Goal: Navigation & Orientation: Find specific page/section

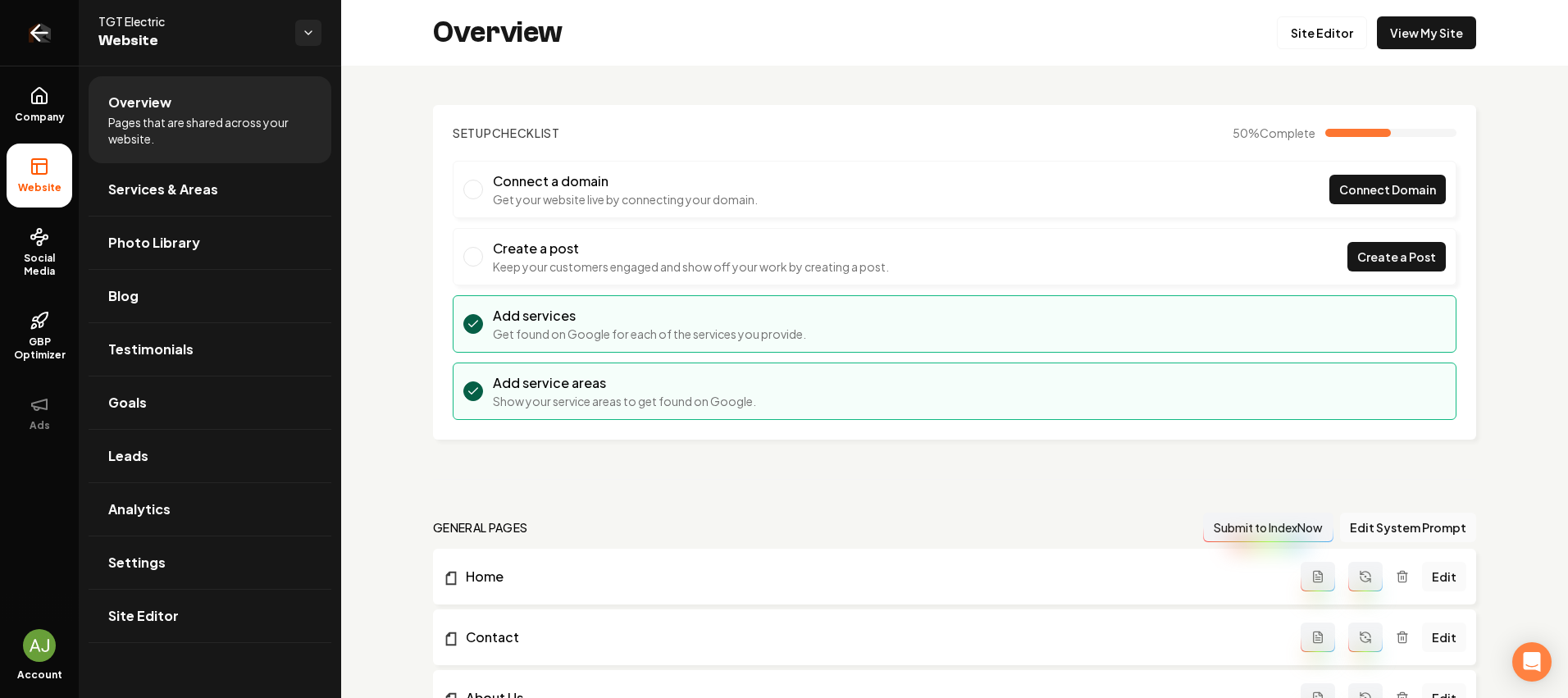
click at [33, 33] on icon "Return to dashboard" at bounding box center [40, 33] width 16 height 0
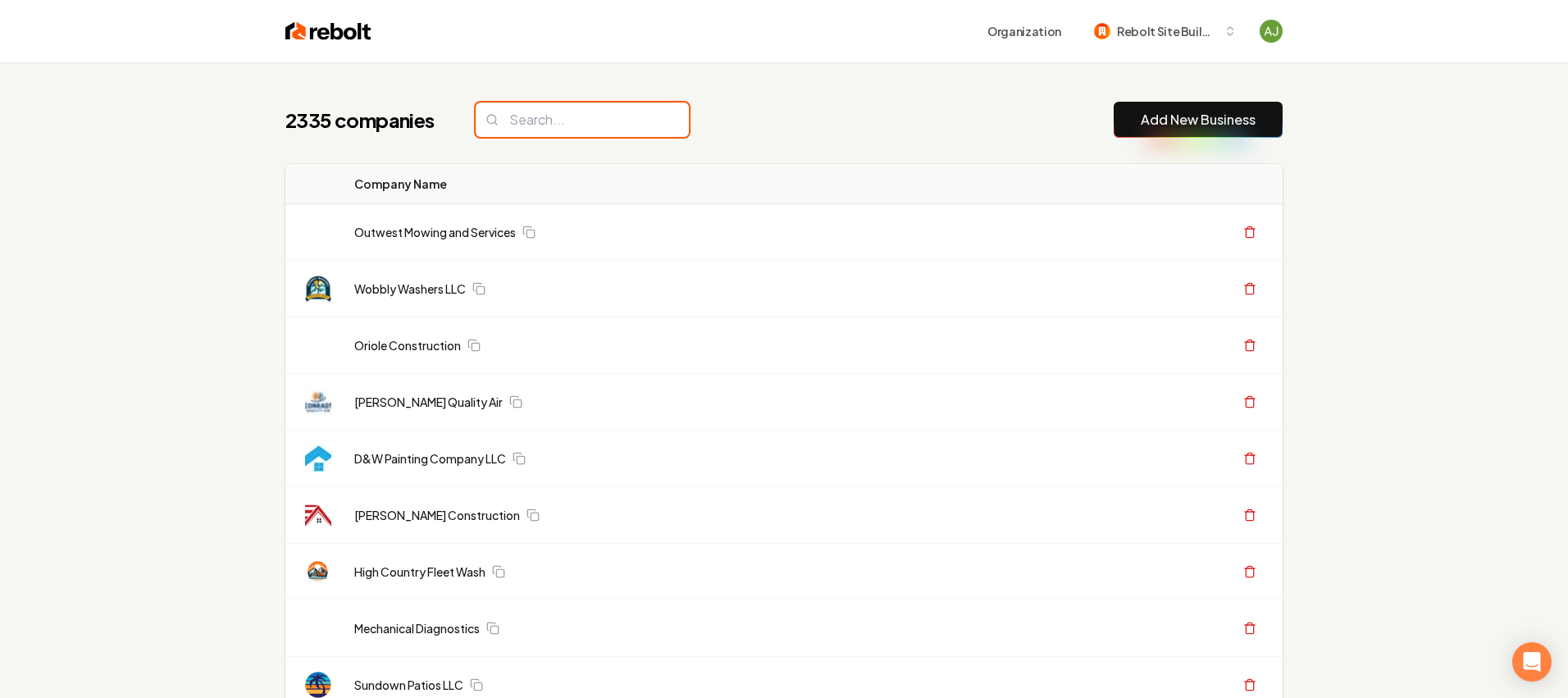
click at [512, 126] on input "search" at bounding box center [582, 119] width 213 height 34
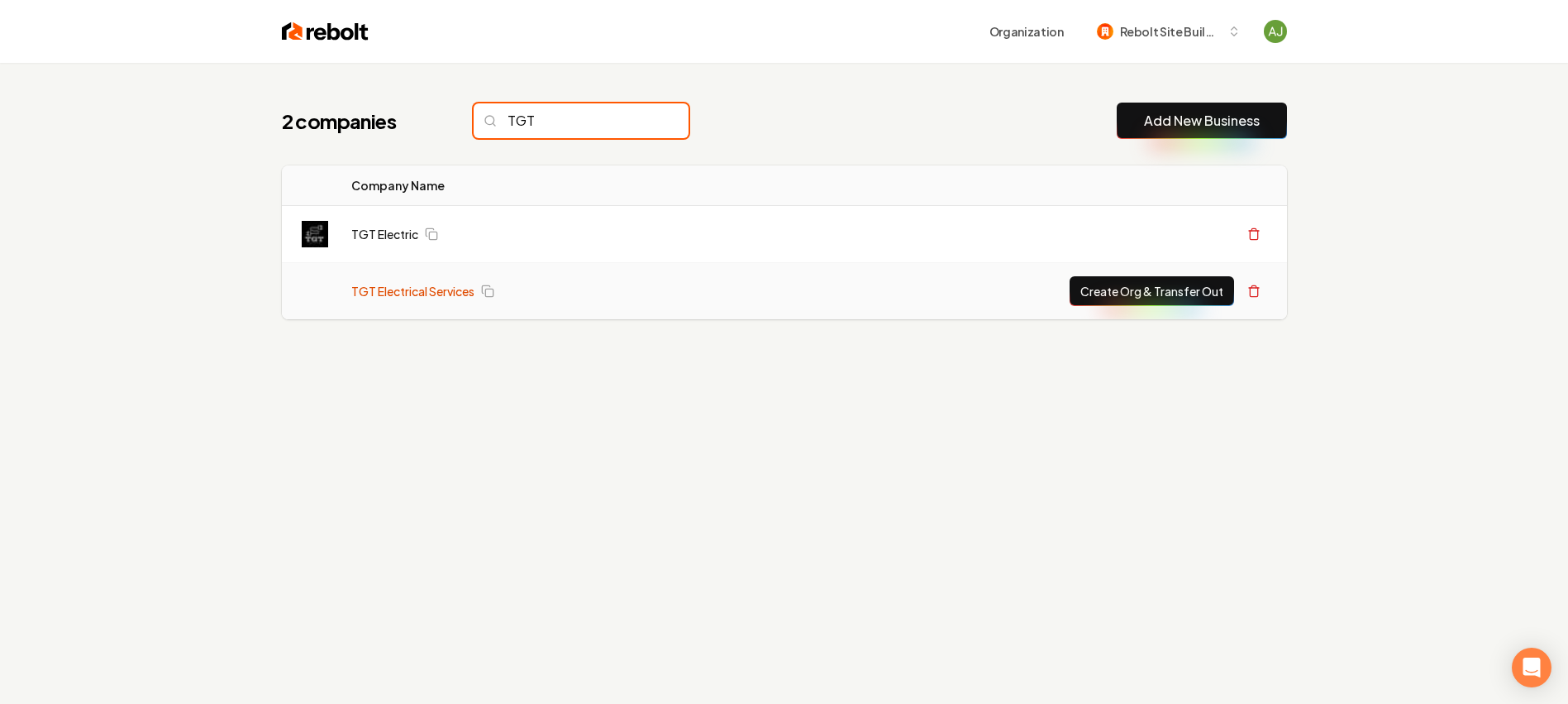
type input "TGT"
click at [446, 294] on link "TGT Electrical Services" at bounding box center [412, 291] width 123 height 17
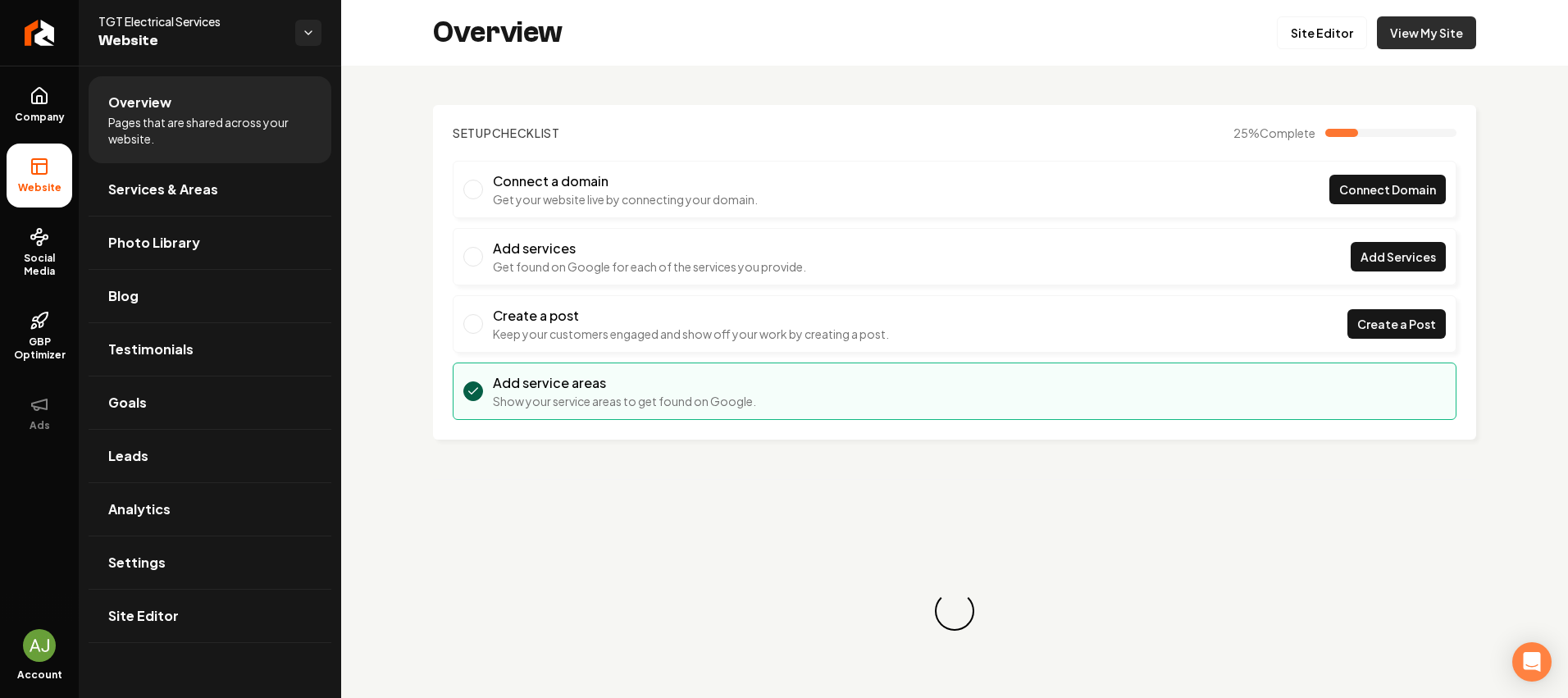
click at [1421, 35] on link "View My Site" at bounding box center [1426, 33] width 99 height 33
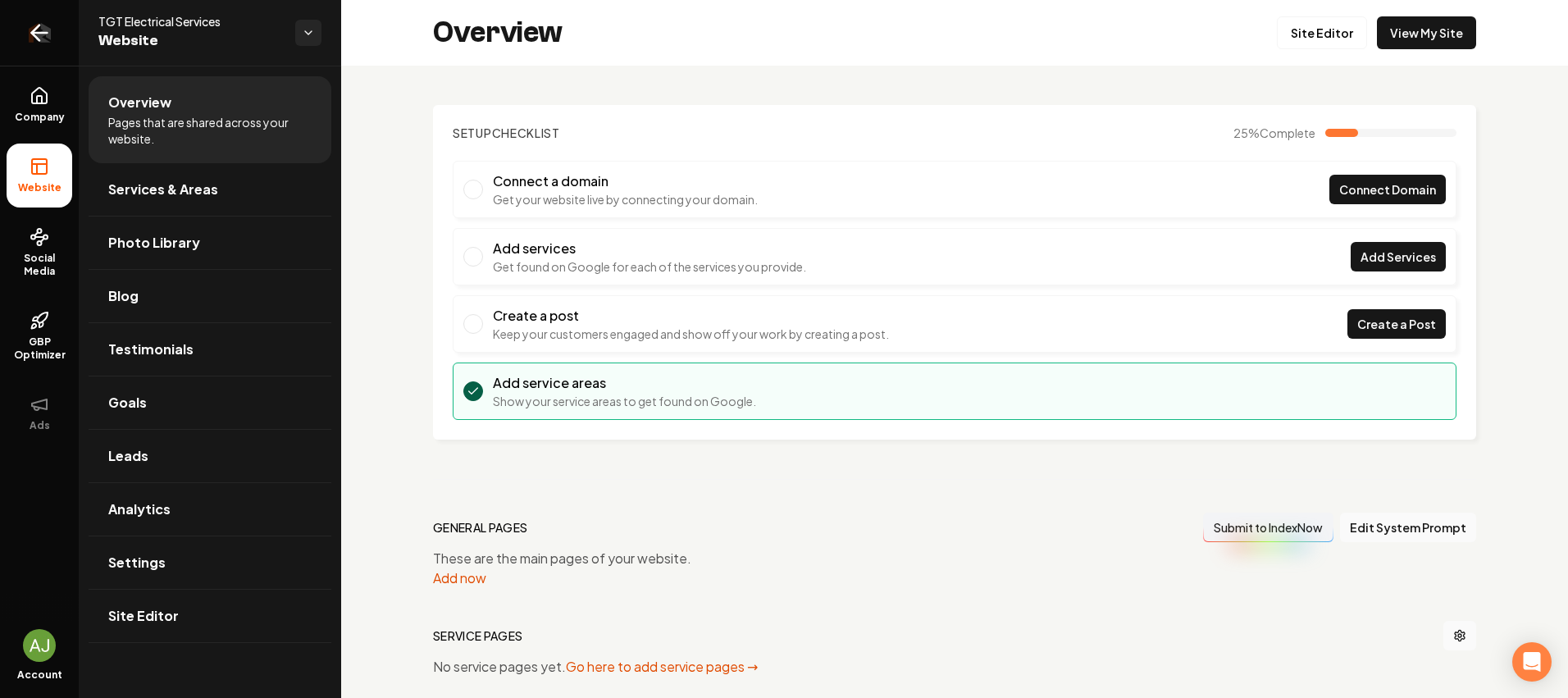
click at [40, 44] on icon "Return to dashboard" at bounding box center [39, 32] width 26 height 26
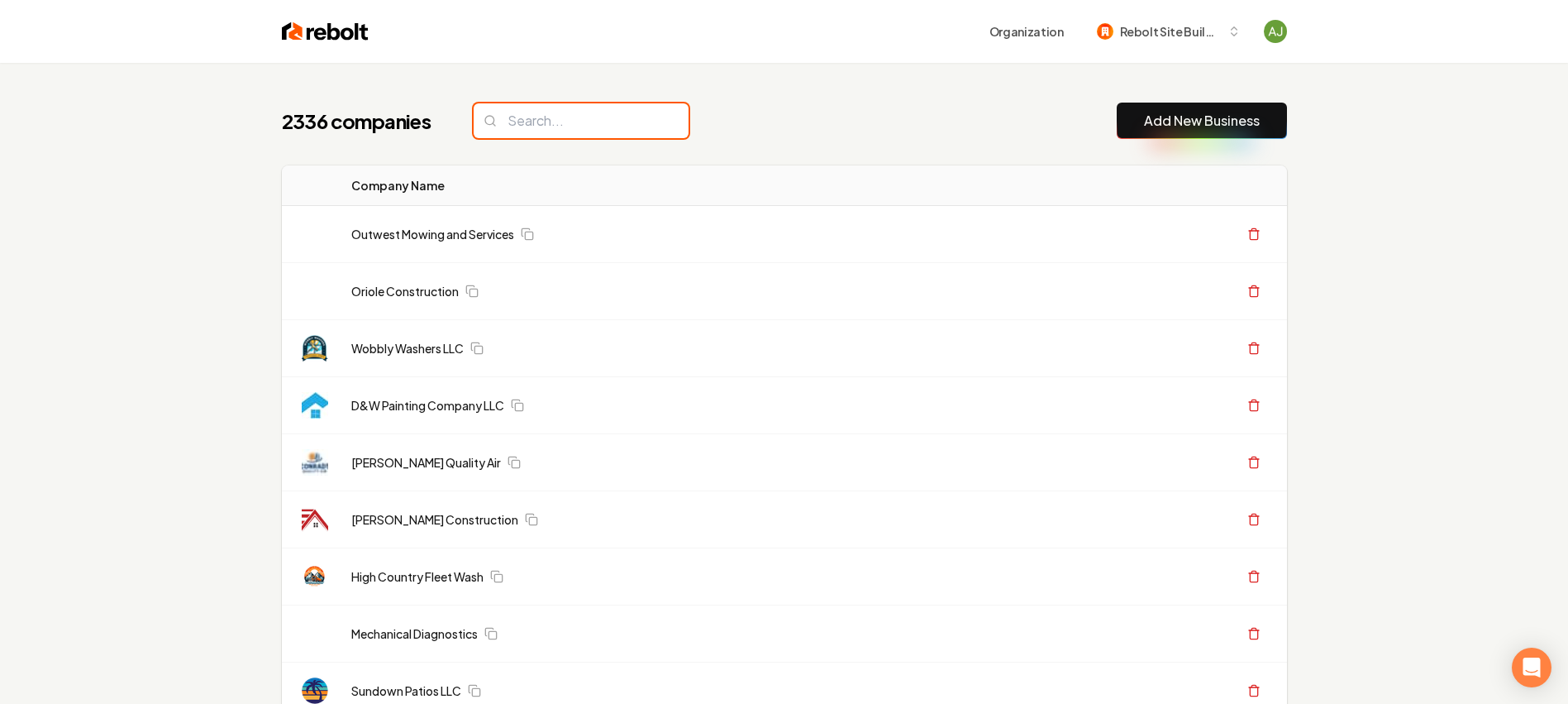
click at [505, 128] on input "search" at bounding box center [581, 120] width 215 height 34
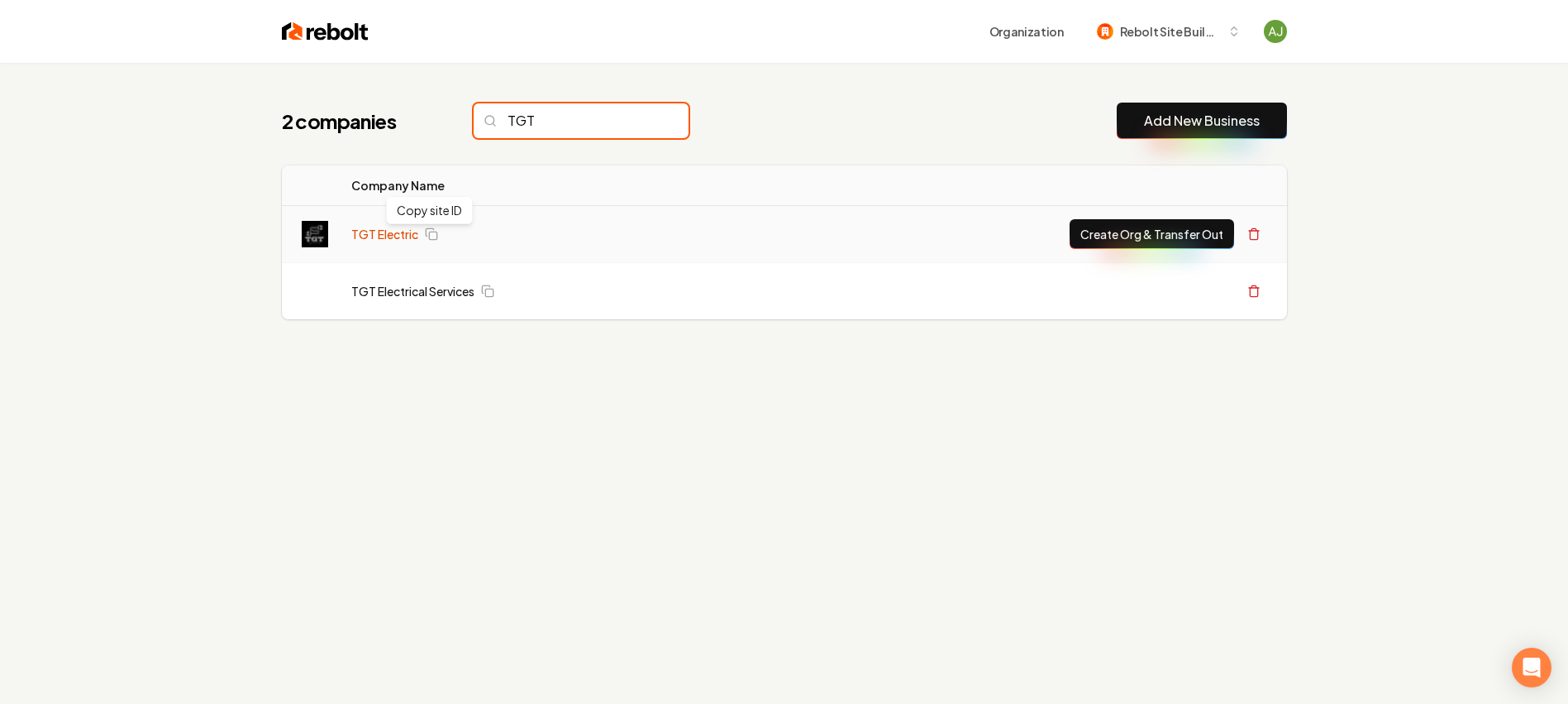
type input "TGT"
click at [391, 228] on link "TGT Electric" at bounding box center [385, 234] width 67 height 17
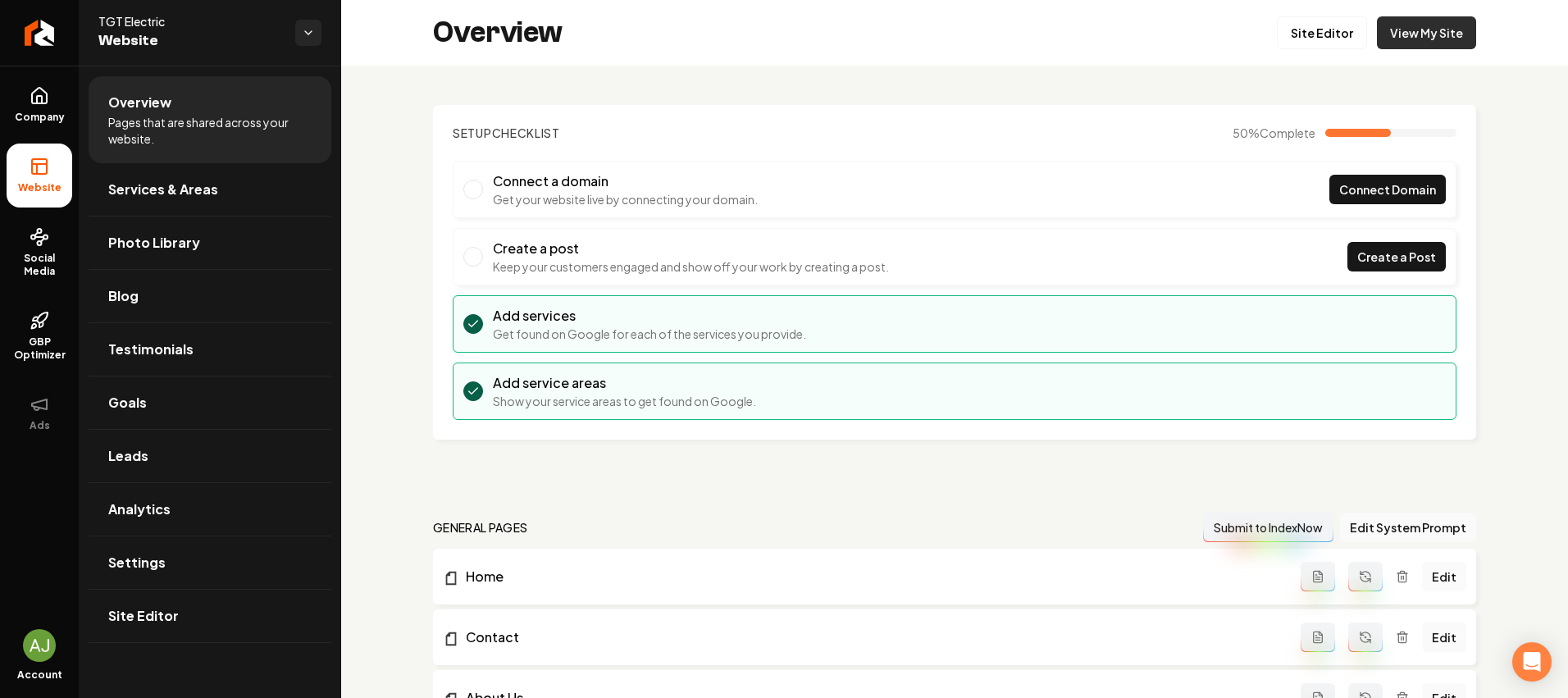
click at [1431, 36] on link "View My Site" at bounding box center [1426, 33] width 99 height 33
click at [69, 33] on link "Return to dashboard" at bounding box center [39, 32] width 78 height 66
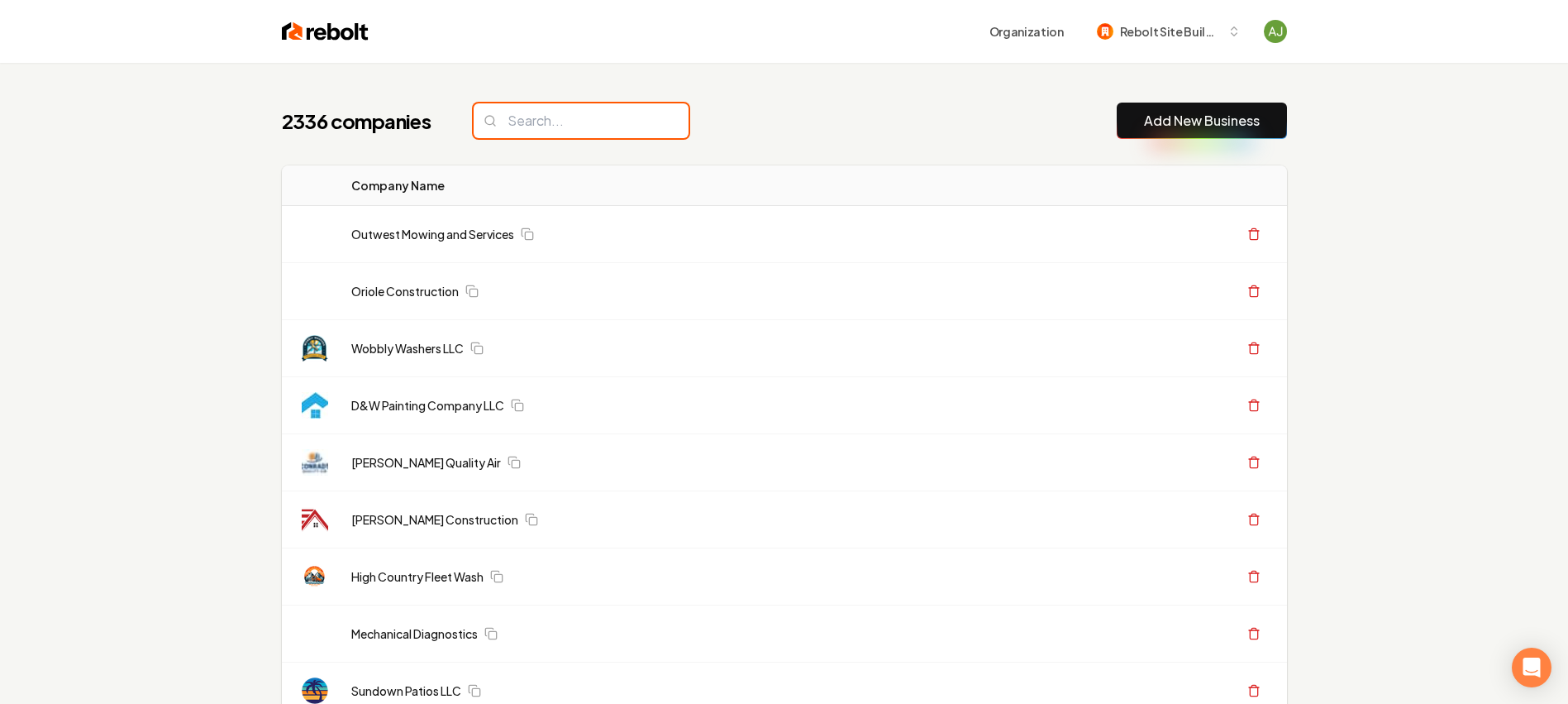
click at [569, 125] on input "search" at bounding box center [581, 120] width 215 height 34
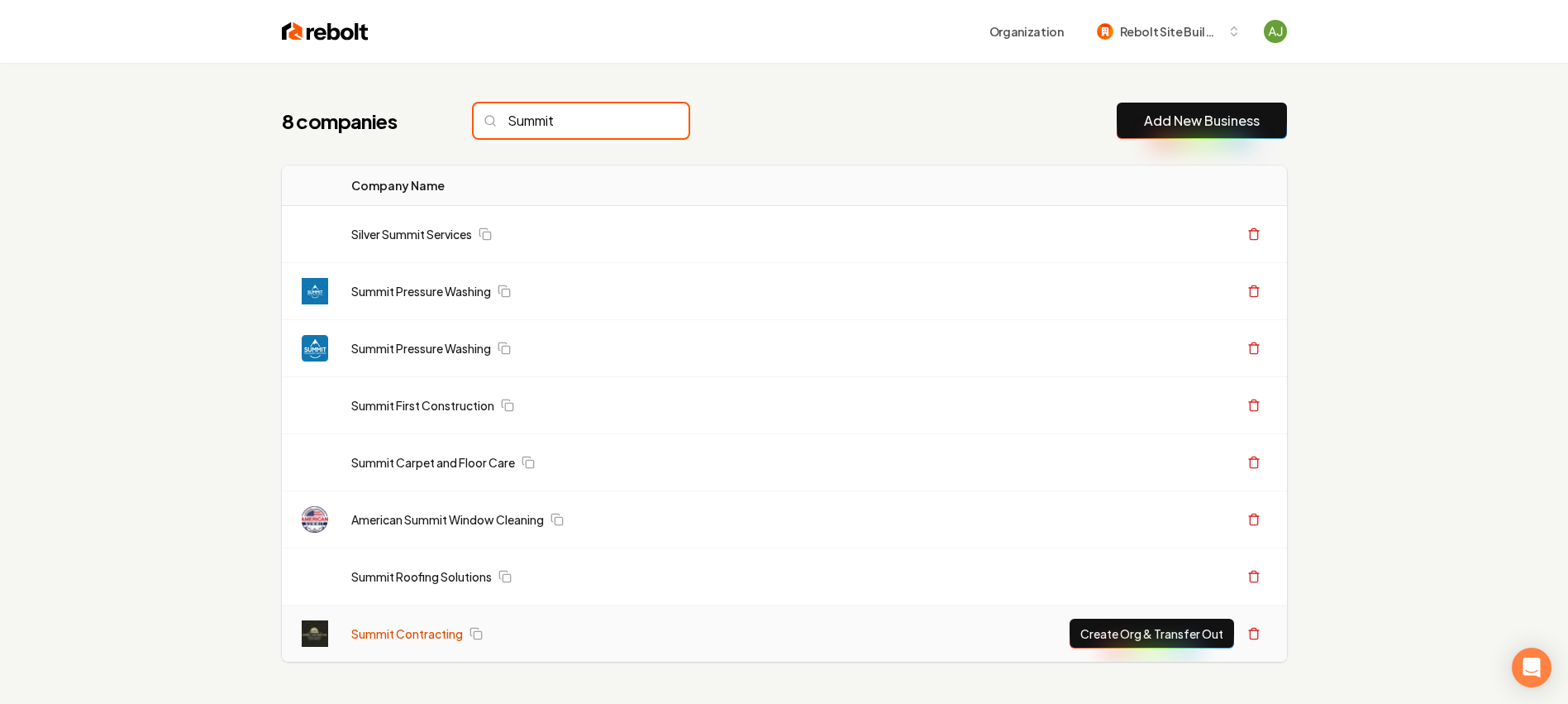
type input "Summit"
click at [421, 634] on link "Summit Contracting" at bounding box center [407, 633] width 112 height 17
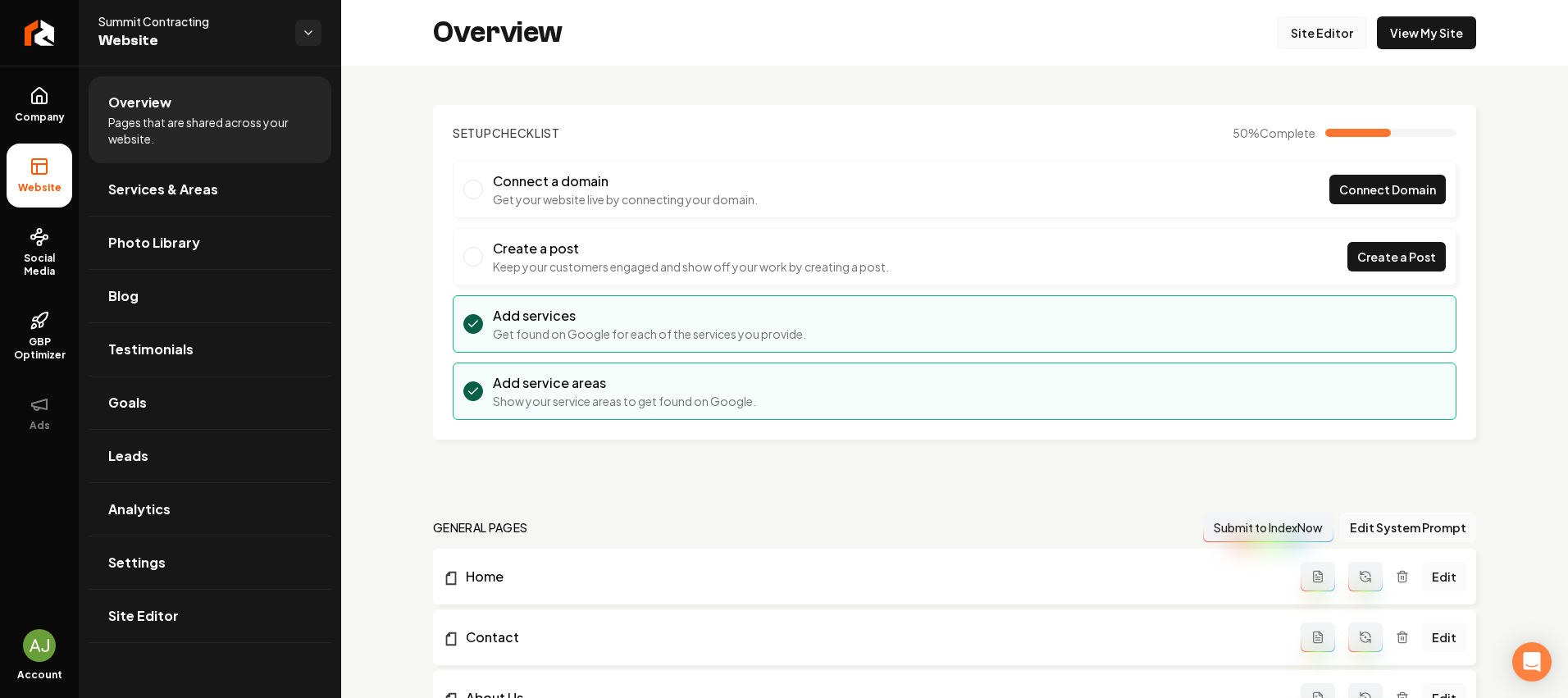
click at [1298, 33] on link "Site Editor" at bounding box center [1321, 33] width 90 height 33
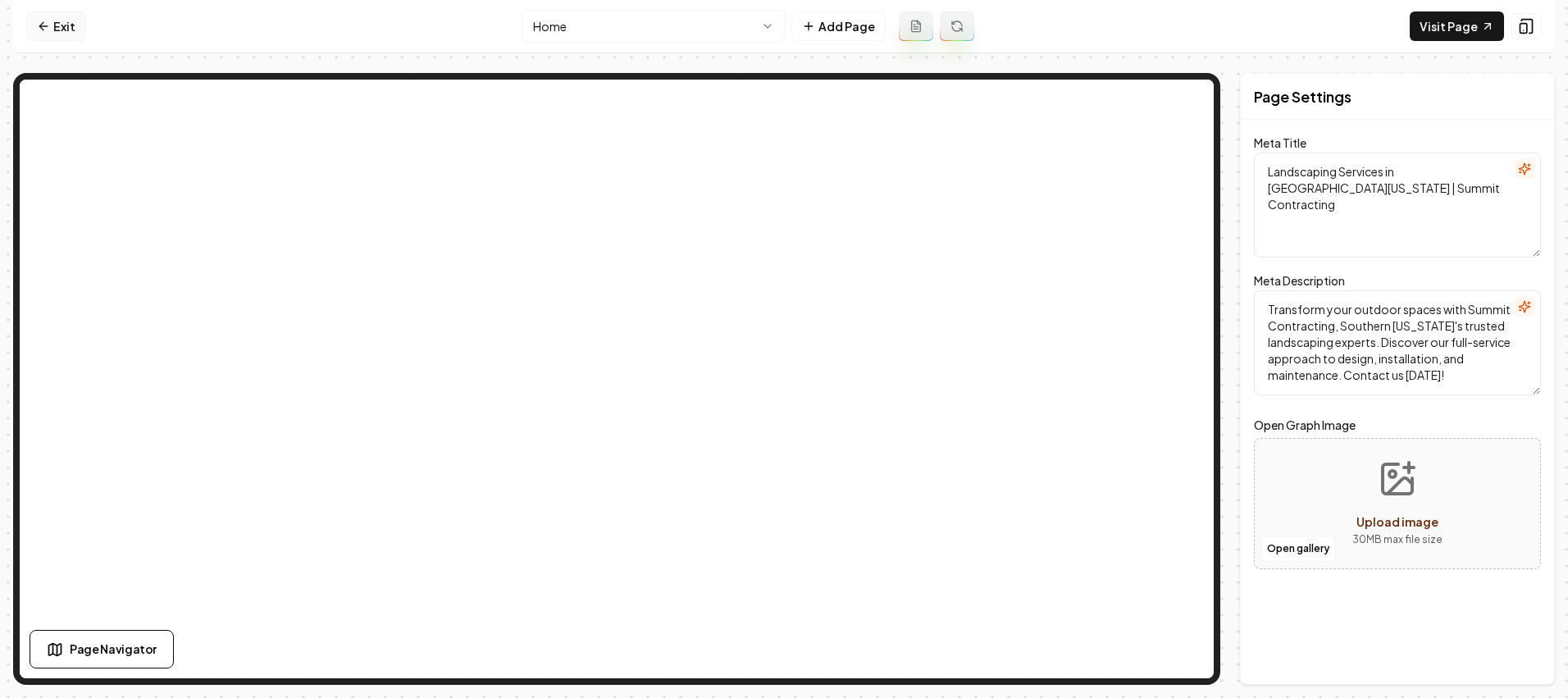
click at [63, 30] on link "Exit" at bounding box center [55, 26] width 60 height 30
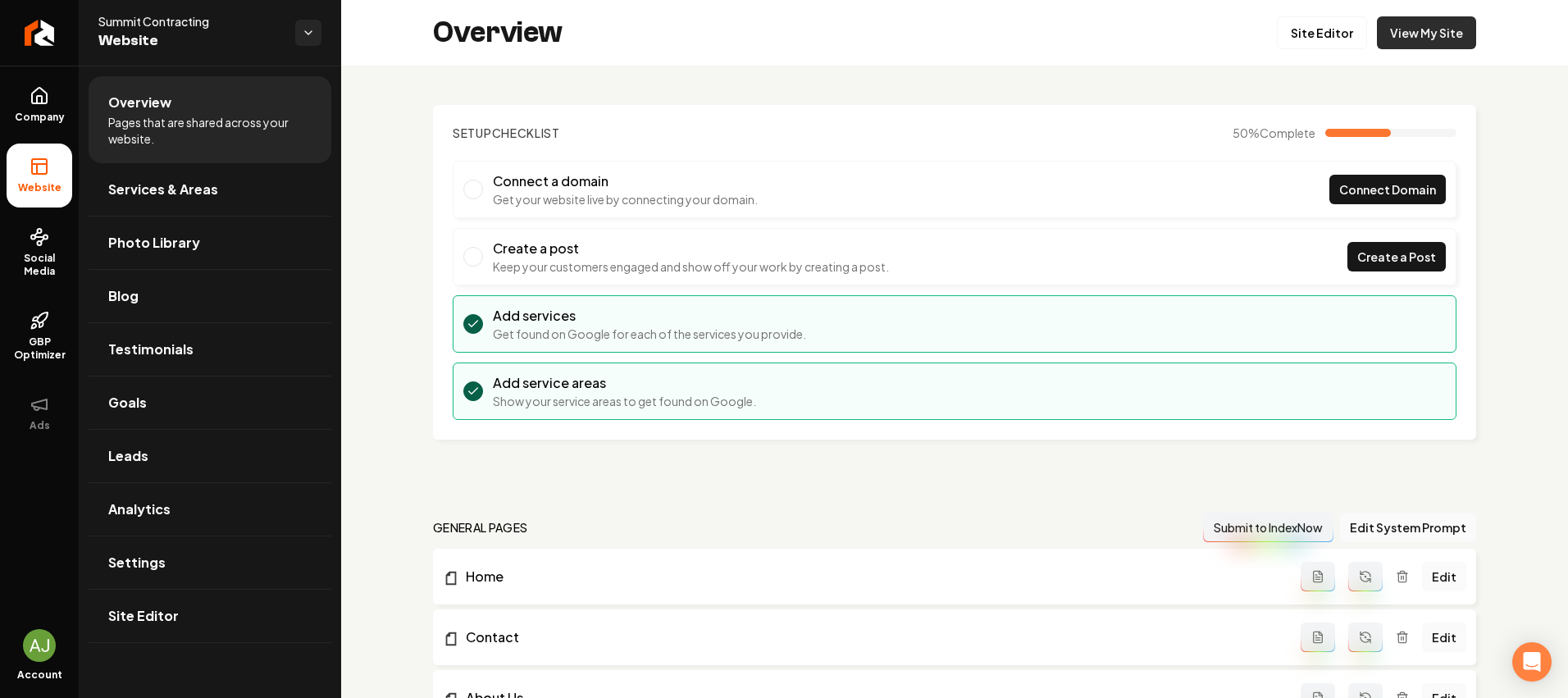
click at [1452, 30] on link "View My Site" at bounding box center [1426, 33] width 99 height 33
